Goal: Find specific page/section: Find specific page/section

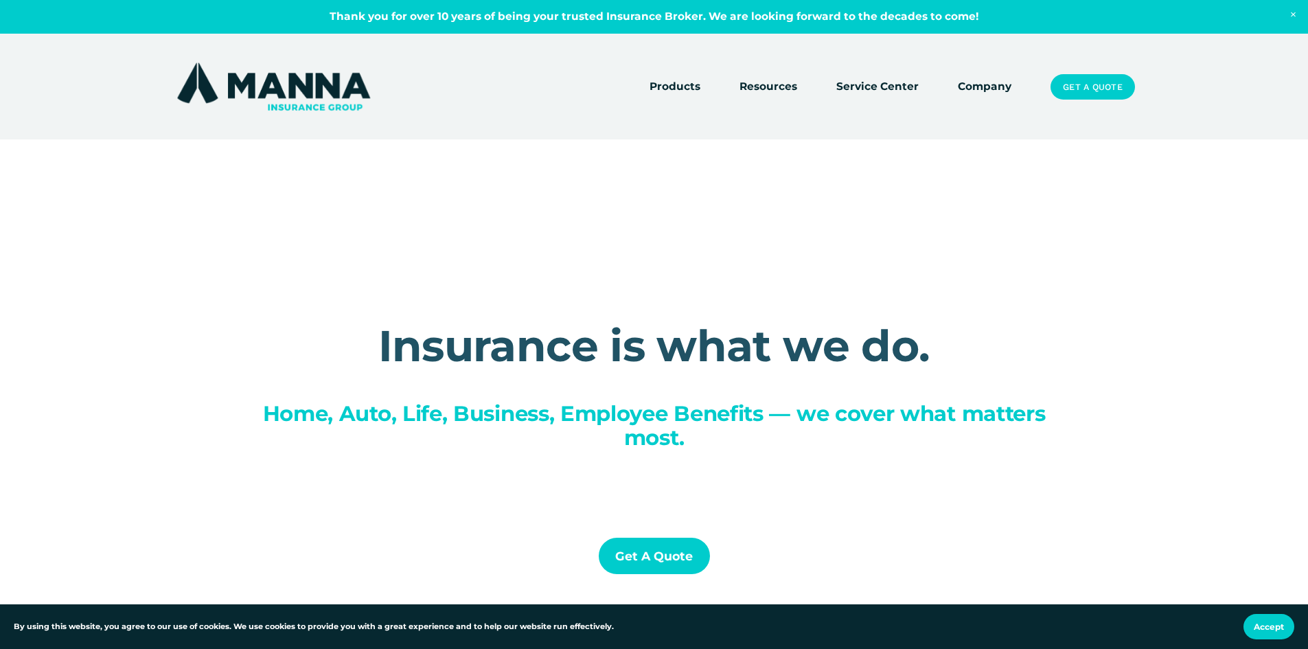
click at [979, 86] on link "Company" at bounding box center [985, 87] width 54 height 19
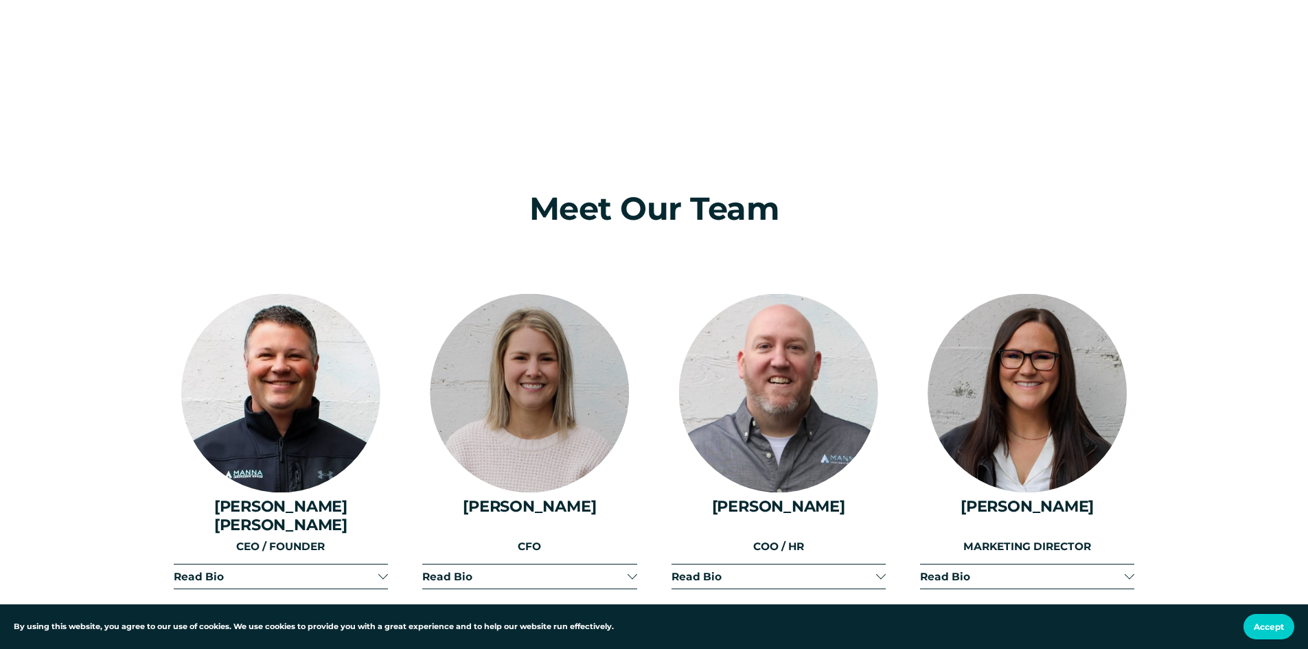
scroll to position [1579, 0]
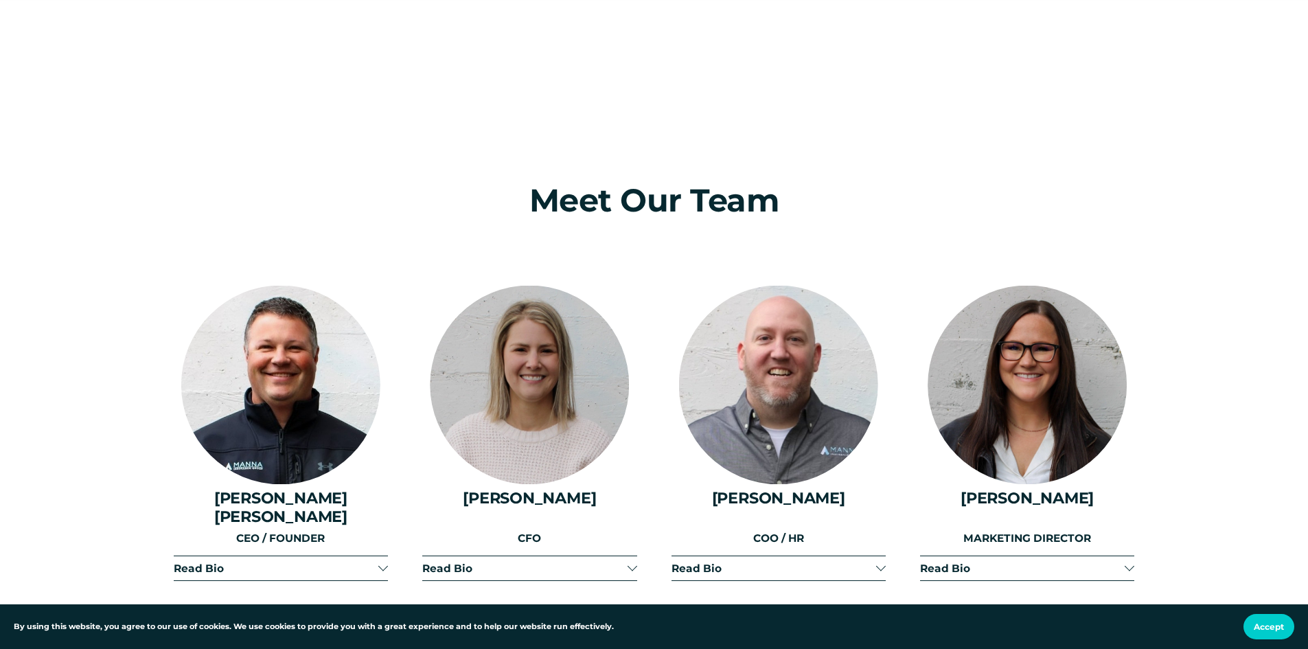
click at [294, 463] on div at bounding box center [280, 385] width 199 height 199
click at [214, 561] on span "Read Bio" at bounding box center [276, 567] width 205 height 13
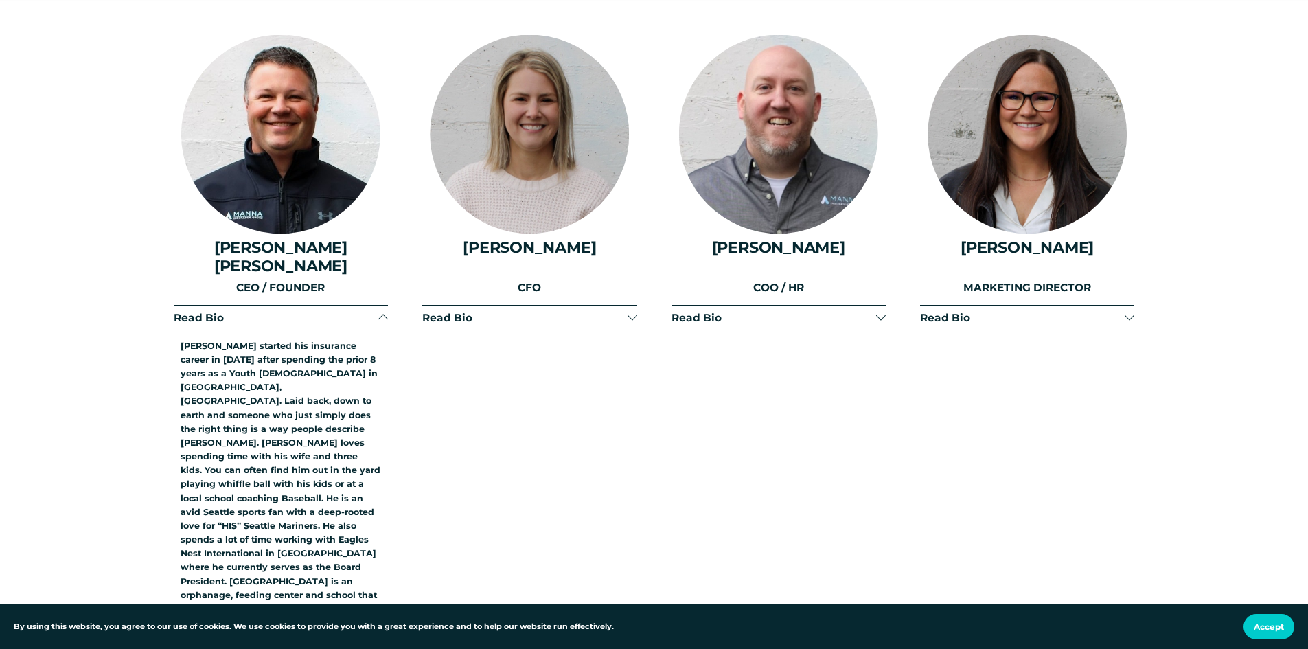
scroll to position [1853, 0]
